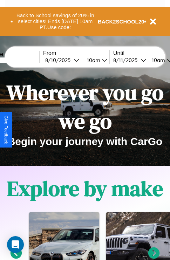
click at [55, 21] on button "Back to School savings of 20% in select cities! Ends [DATE] 10am PT. Use code:" at bounding box center [55, 21] width 85 height 22
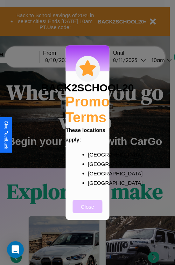
click at [87, 211] on button "Close" at bounding box center [88, 206] width 30 height 13
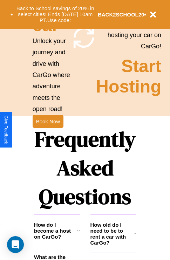
scroll to position [681, 0]
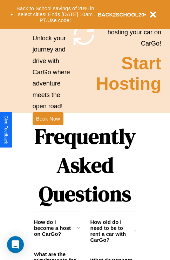
click at [48, 130] on h1 "Frequently Asked Questions" at bounding box center [85, 164] width 102 height 93
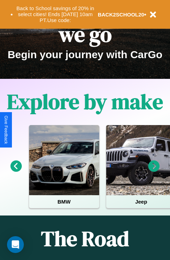
scroll to position [57, 0]
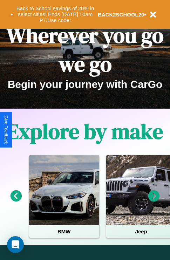
type input "*********"
click at [154, 200] on icon at bounding box center [154, 196] width 12 height 12
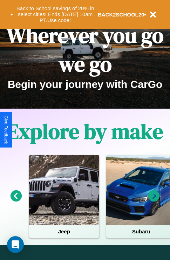
scroll to position [0, 26]
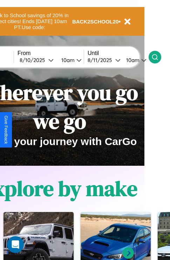
click at [158, 57] on icon at bounding box center [154, 57] width 7 height 7
